Goal: Task Accomplishment & Management: Manage account settings

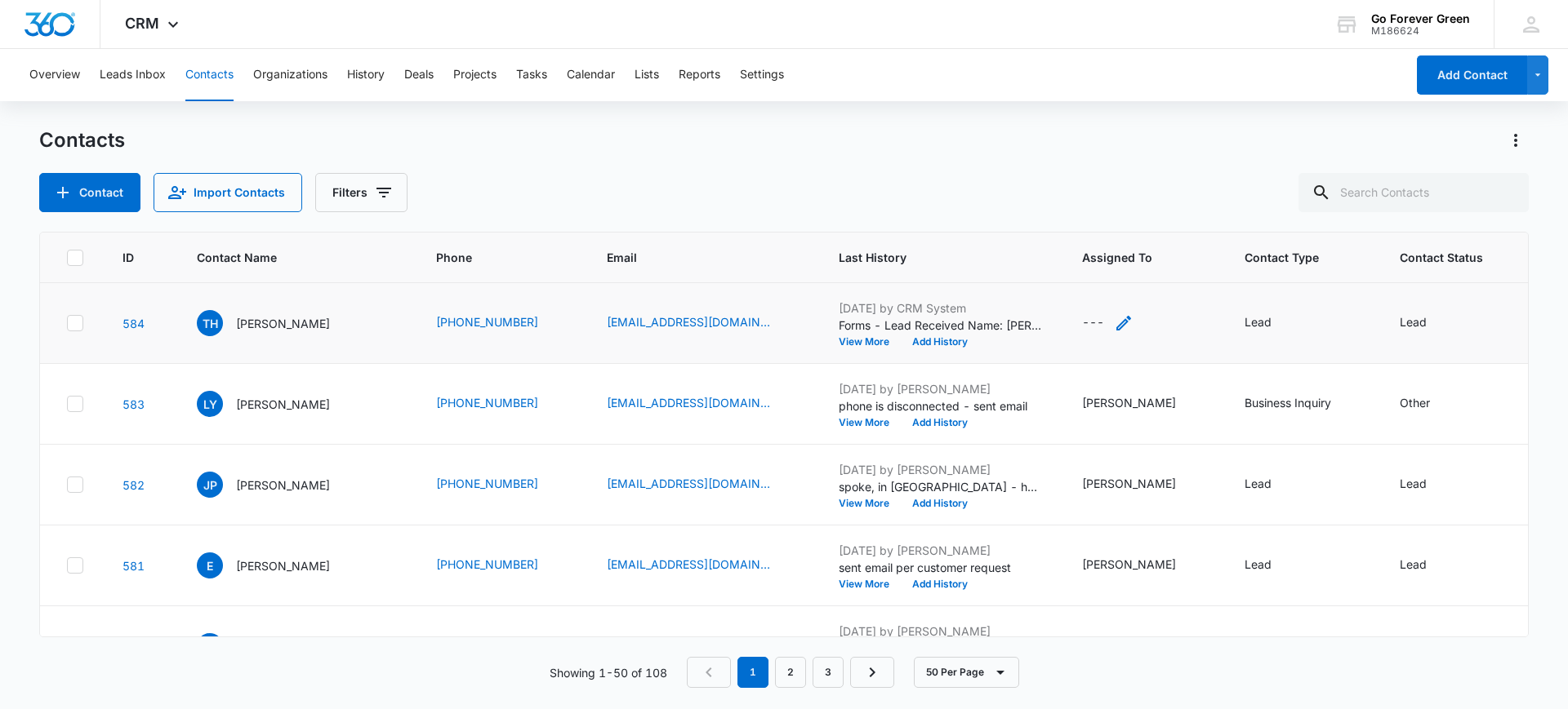
click at [1118, 316] on icon "Assigned To - - Select to Edit Field" at bounding box center [1124, 323] width 15 height 15
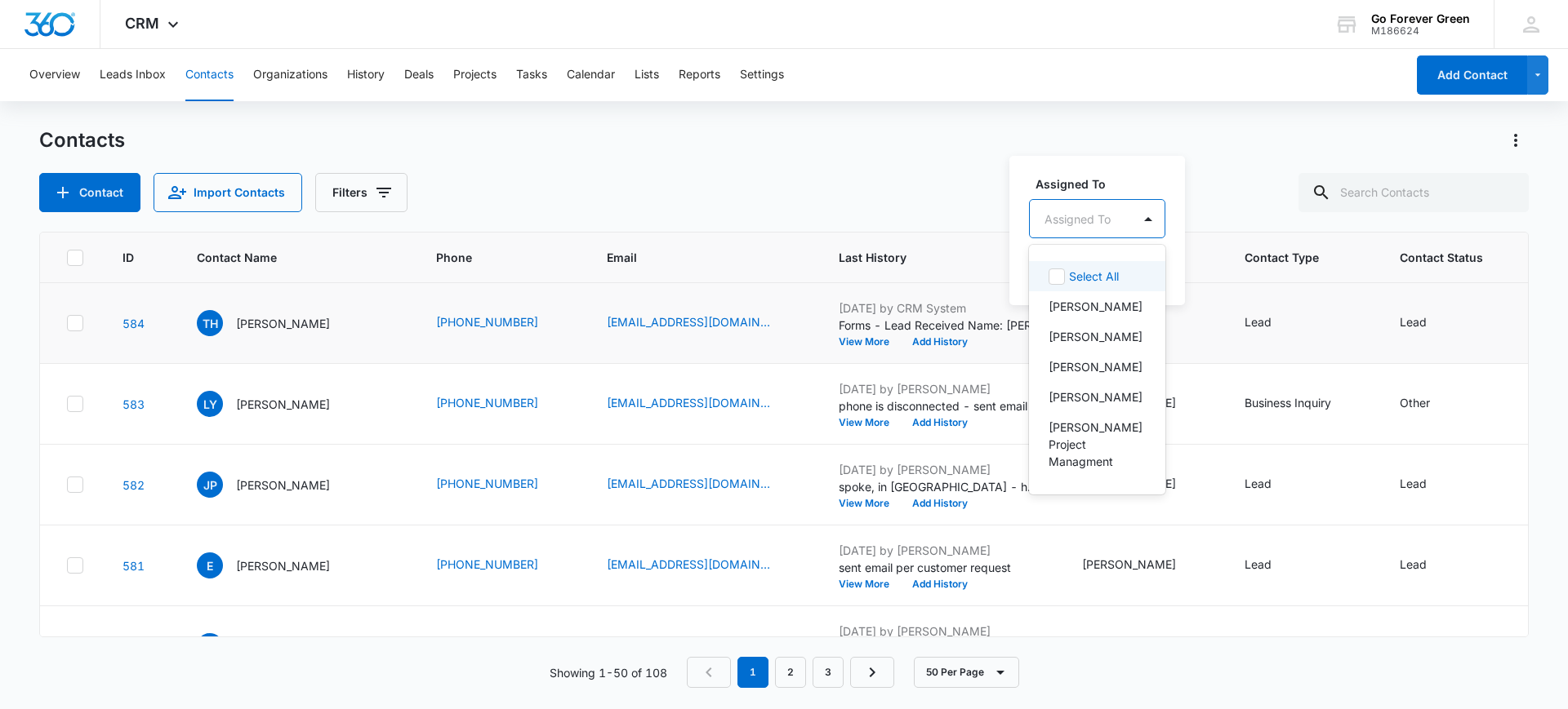
click at [1095, 220] on div at bounding box center [1077, 219] width 66 height 20
type input "y"
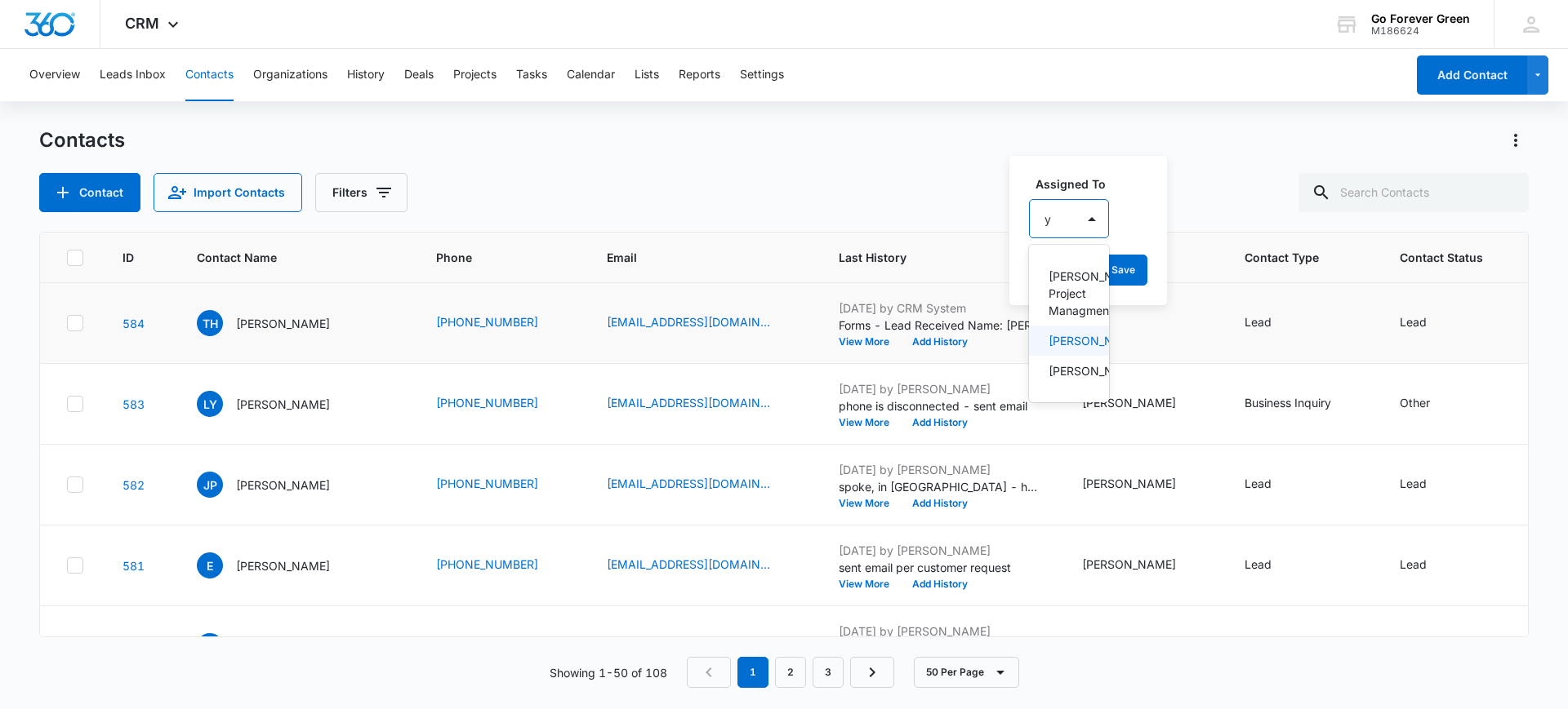
click at [1065, 349] on p "[PERSON_NAME]" at bounding box center [1067, 340] width 38 height 17
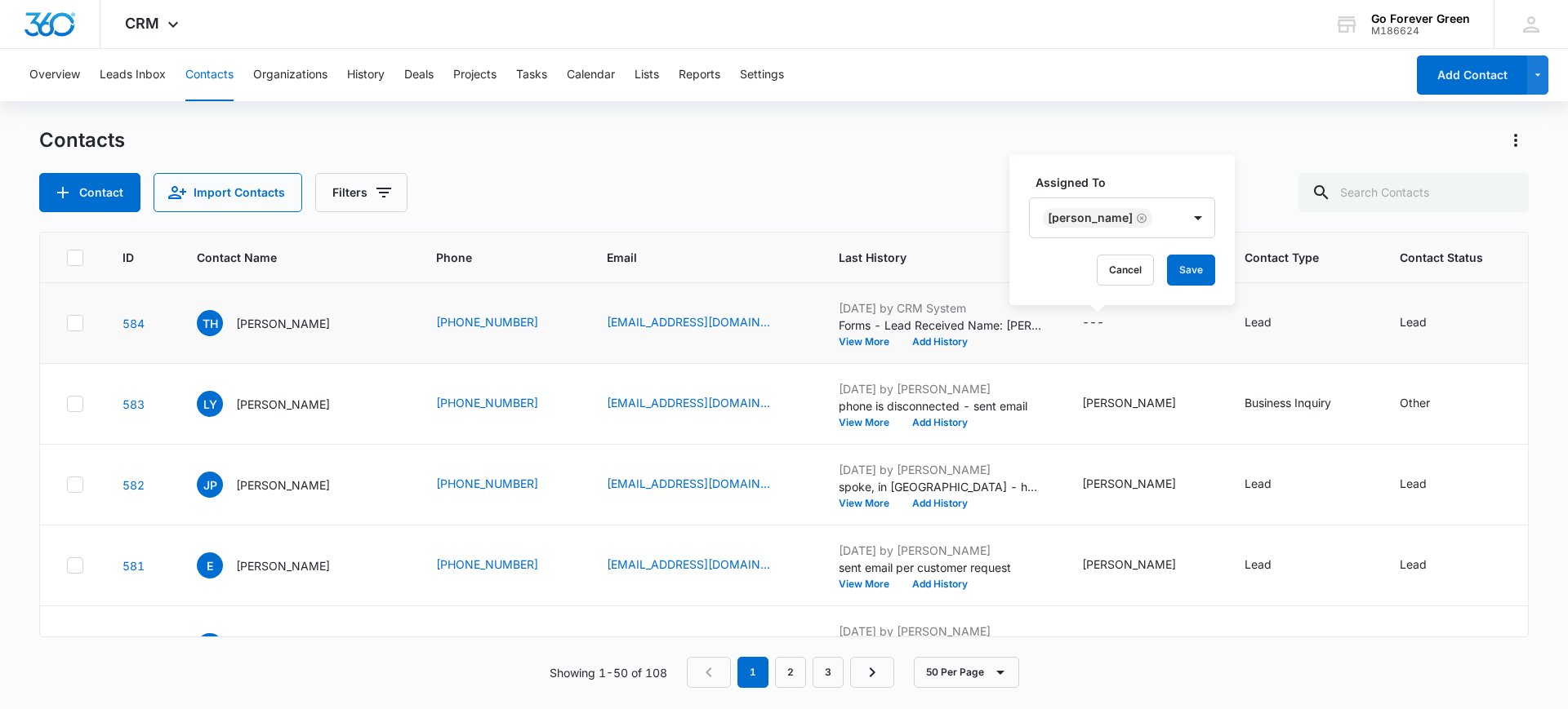
click at [1157, 186] on label "Assigned To" at bounding box center [1129, 182] width 186 height 17
click at [1182, 277] on button "Save" at bounding box center [1191, 270] width 49 height 31
drag, startPoint x: 679, startPoint y: 322, endPoint x: 864, endPoint y: 340, distance: 185.9
click at [864, 340] on button "View More" at bounding box center [870, 342] width 62 height 10
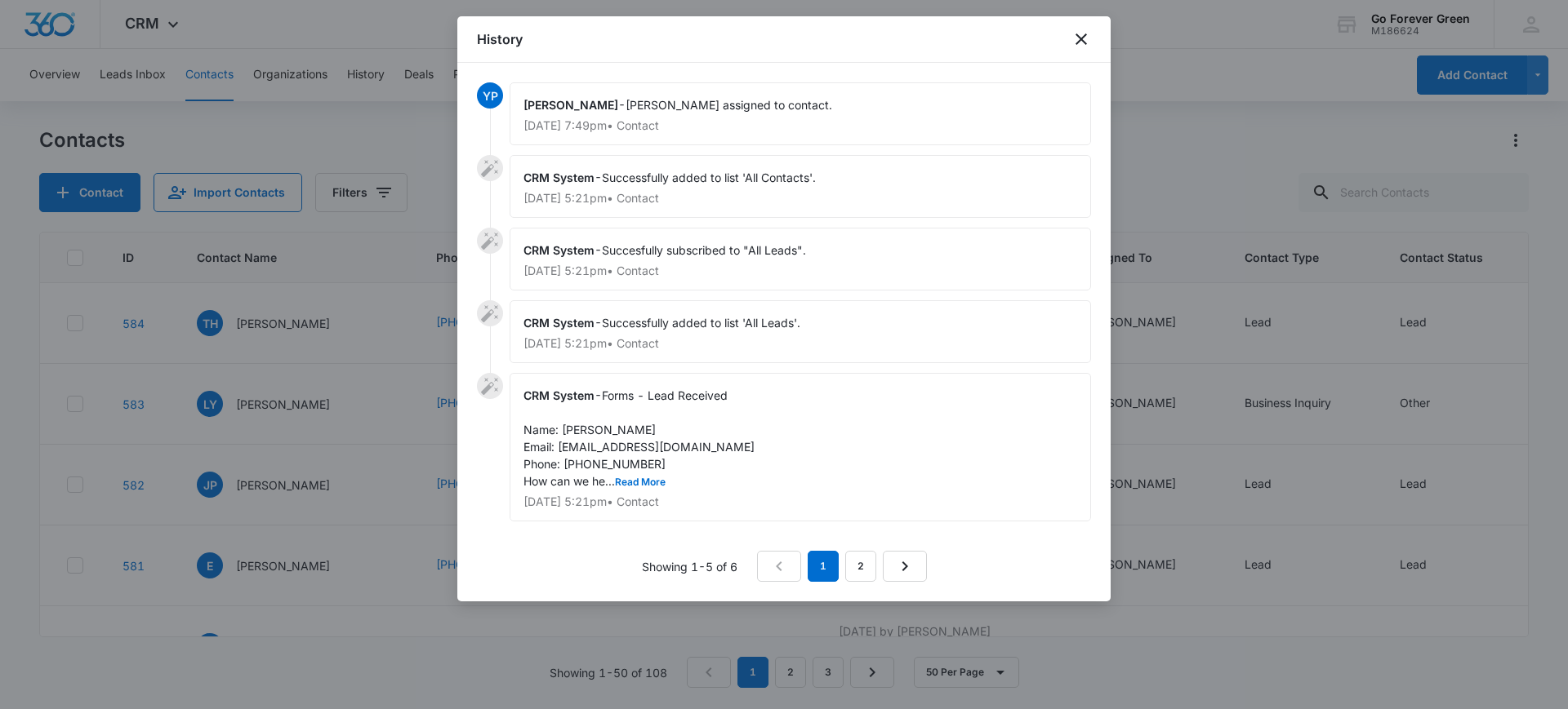
click at [788, 484] on div "CRM System - Forms - Lead Received Name: [PERSON_NAME] Email: [EMAIL_ADDRESS][D…" at bounding box center [800, 447] width 581 height 148
click at [655, 483] on button "Read More" at bounding box center [640, 482] width 50 height 10
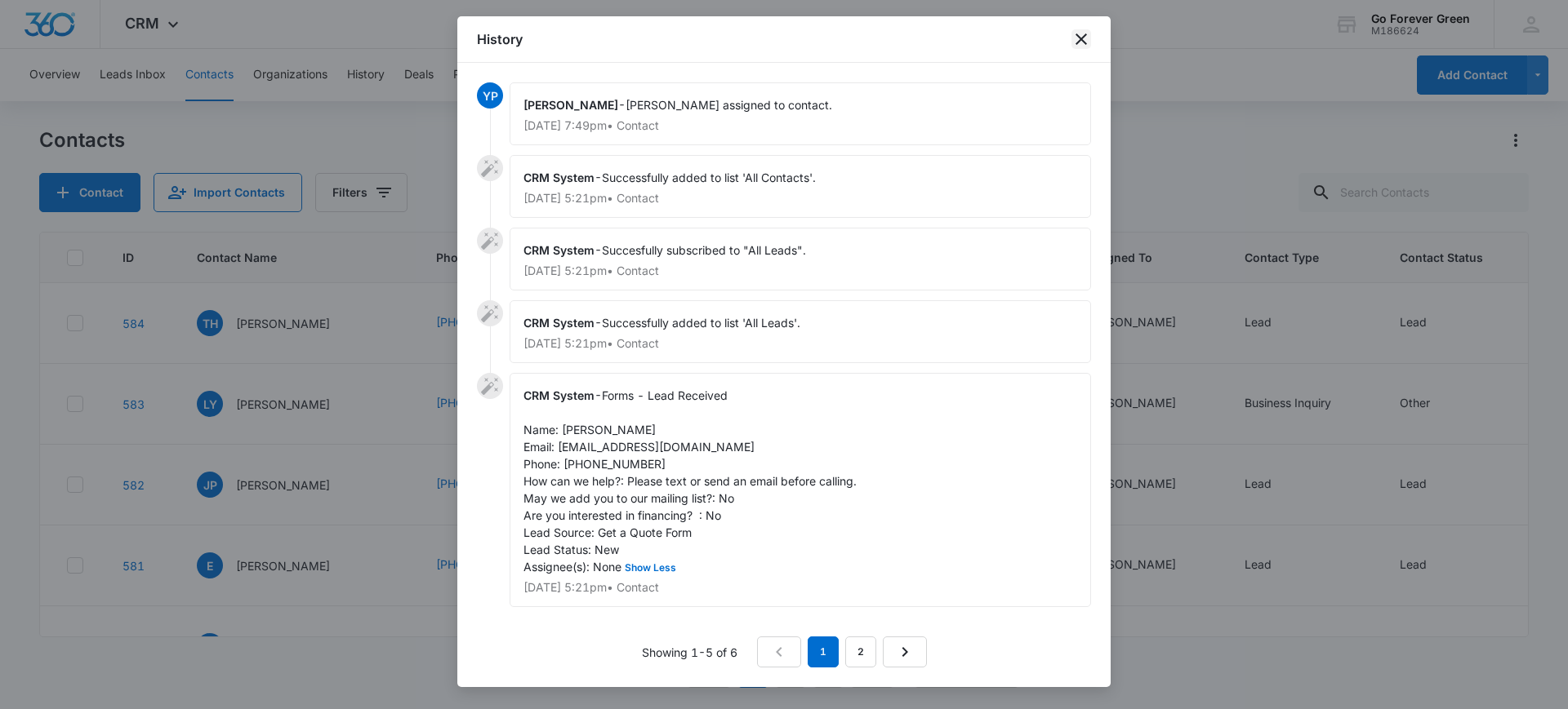
click at [1085, 31] on icon "close" at bounding box center [1081, 38] width 19 height 19
